Goal: Task Accomplishment & Management: Manage account settings

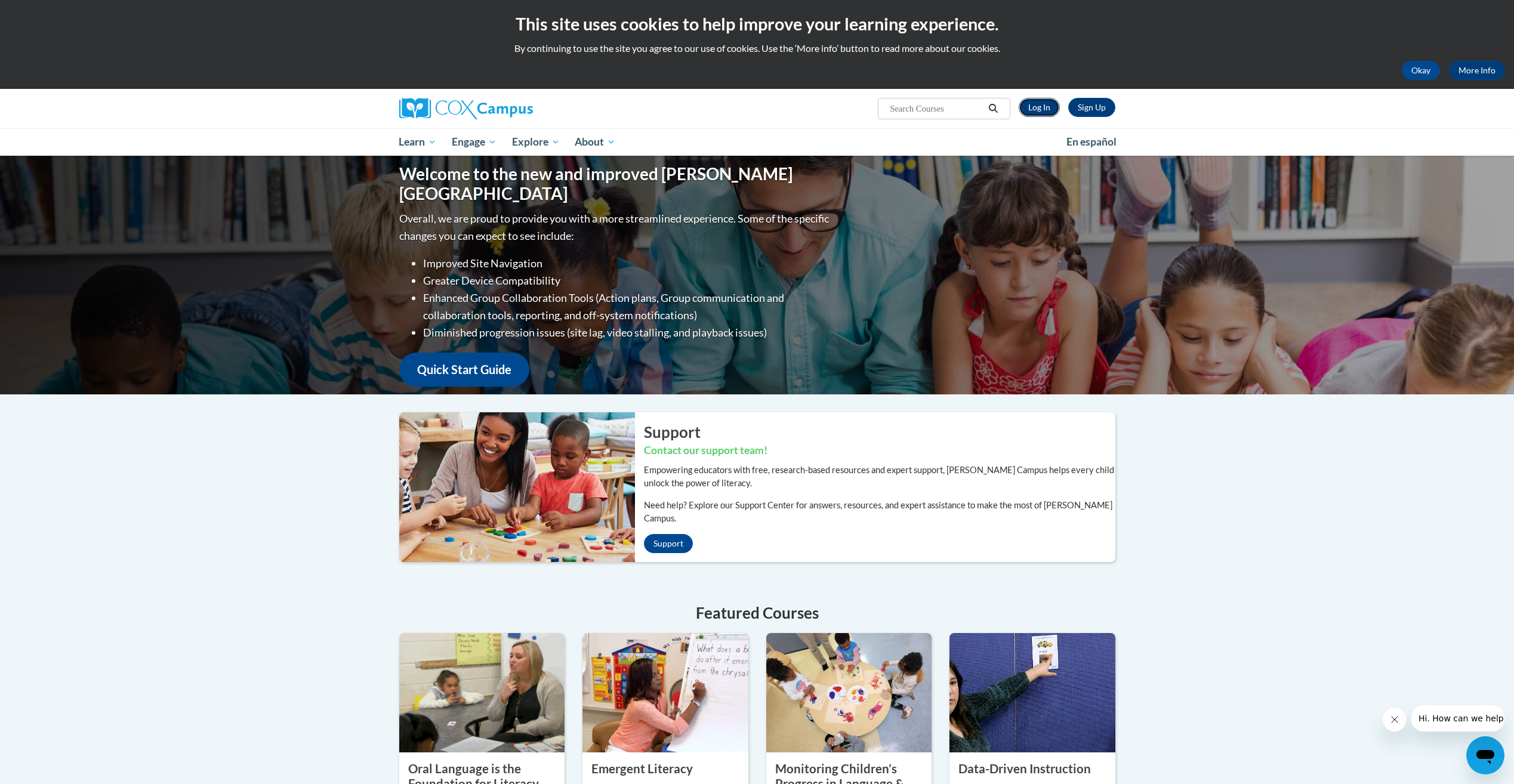
click at [1040, 107] on link "Log In" at bounding box center [1039, 107] width 41 height 19
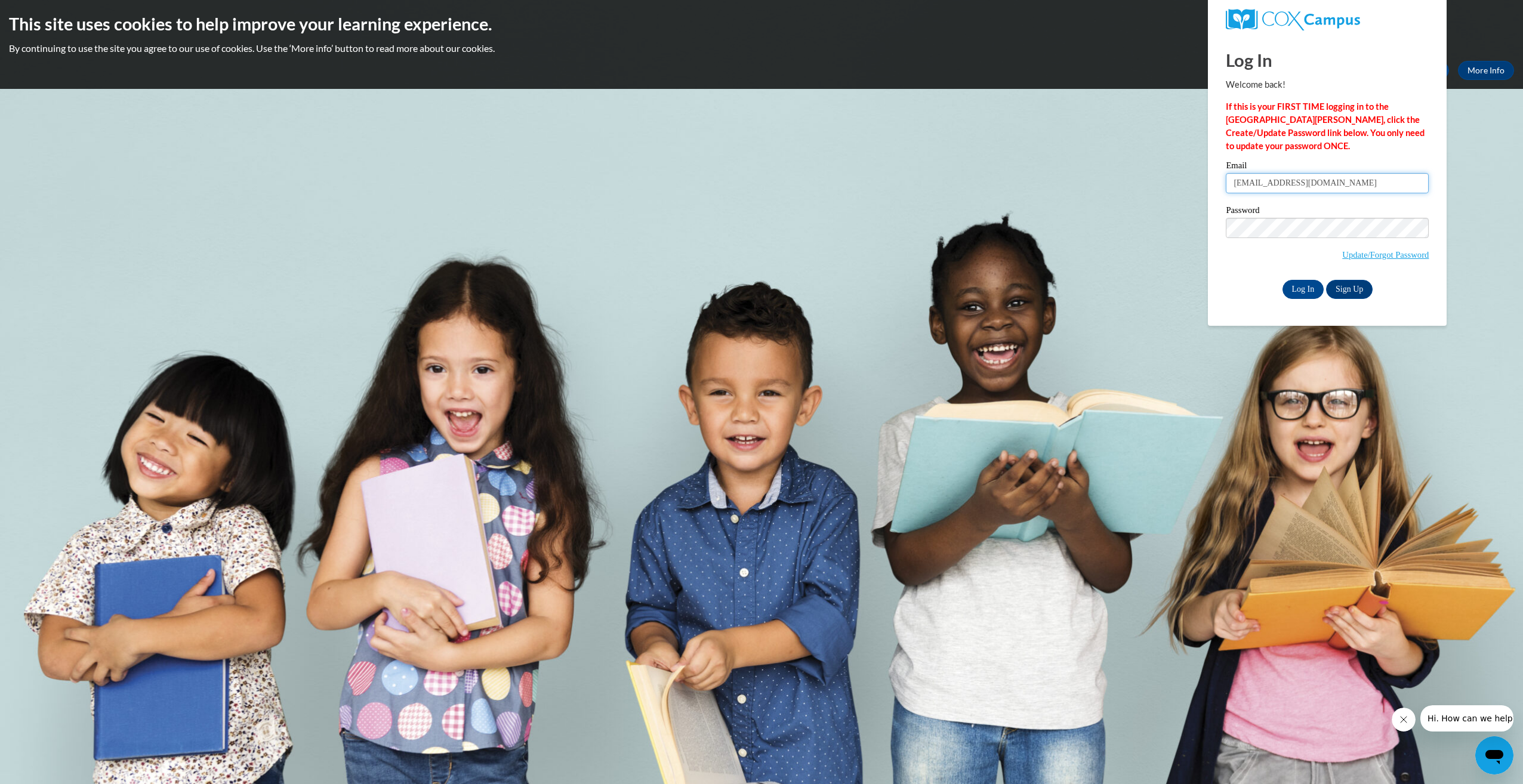
drag, startPoint x: 1351, startPoint y: 181, endPoint x: 1103, endPoint y: 180, distance: 248.0
click at [1103, 180] on body "This site uses cookies to help improve your learning experience. By continuing …" at bounding box center [762, 392] width 1523 height 784
type input "Tikeisha_green_pl3rw"
click at [1177, 237] on body "This site uses cookies to help improve your learning experience. By continuing …" at bounding box center [762, 392] width 1523 height 784
click at [1506, 144] on body "This site uses cookies to help improve your learning experience. By continuing …" at bounding box center [762, 392] width 1523 height 784
